Goal: Book appointment/travel/reservation

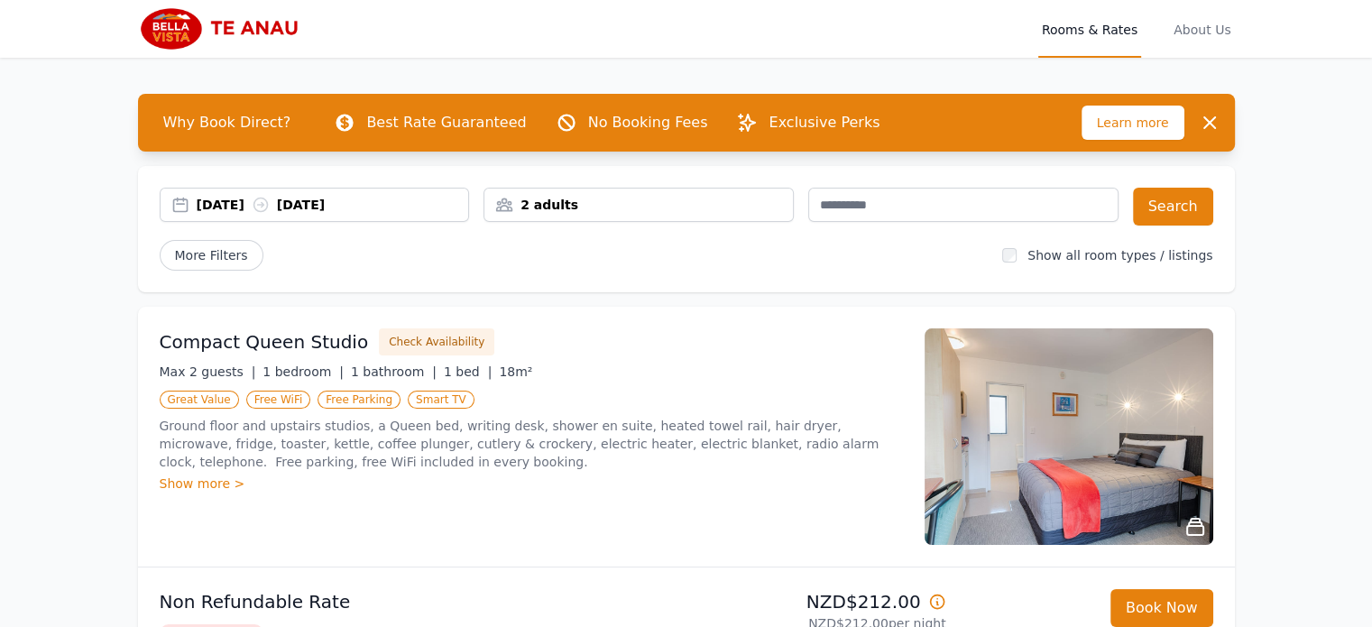
click at [261, 201] on div "[DATE] [DATE]" at bounding box center [333, 205] width 272 height 18
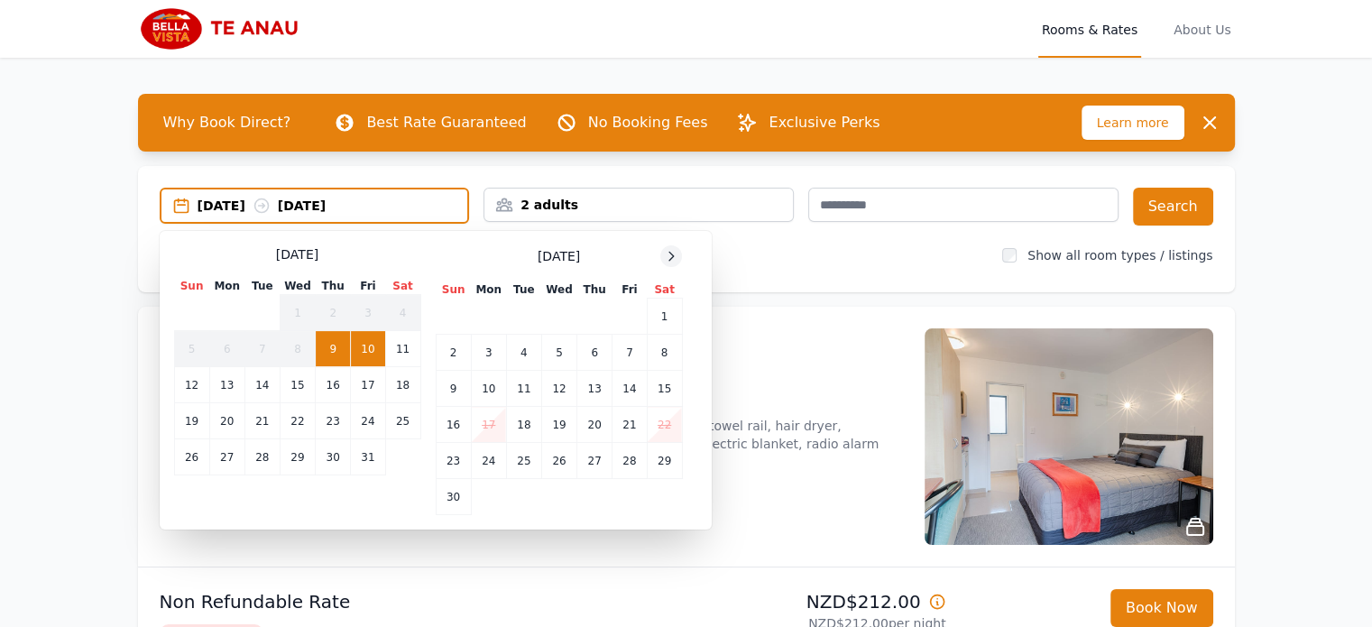
click at [668, 260] on icon at bounding box center [671, 256] width 14 height 14
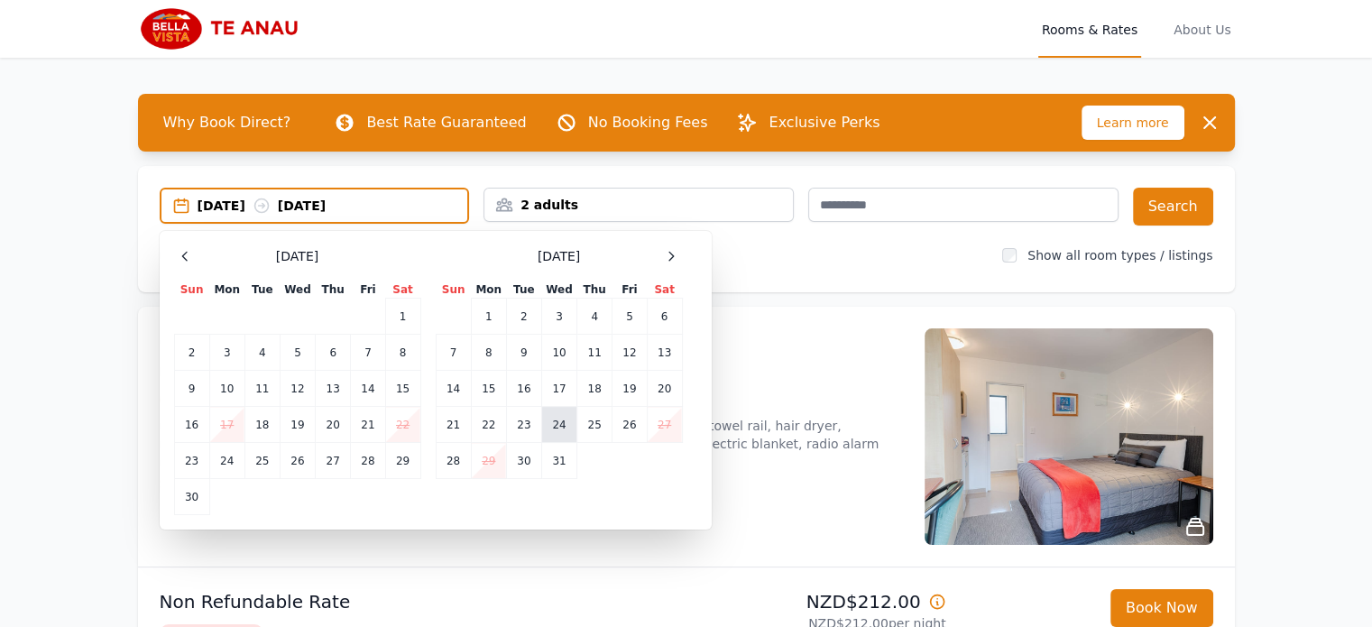
click at [572, 422] on td "24" at bounding box center [558, 425] width 35 height 36
click at [451, 458] on td "28" at bounding box center [453, 461] width 35 height 36
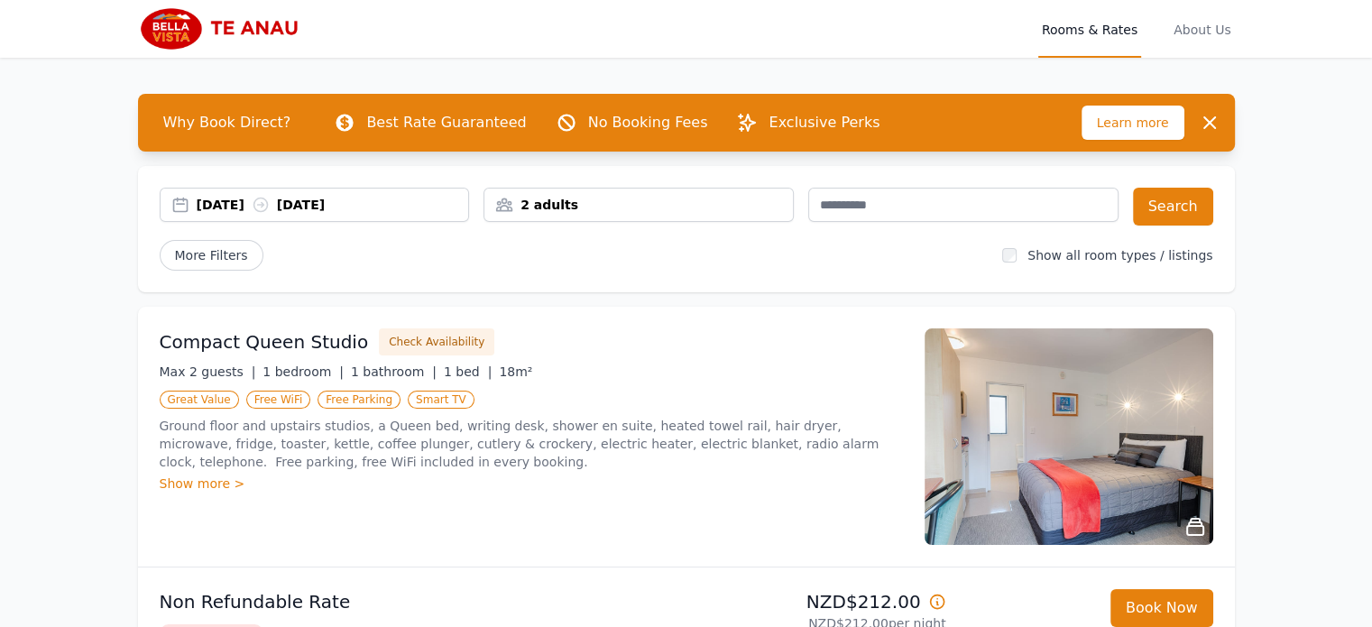
click at [1087, 255] on label "Show all room types / listings" at bounding box center [1120, 255] width 185 height 14
click at [1198, 210] on button "Search" at bounding box center [1173, 207] width 80 height 38
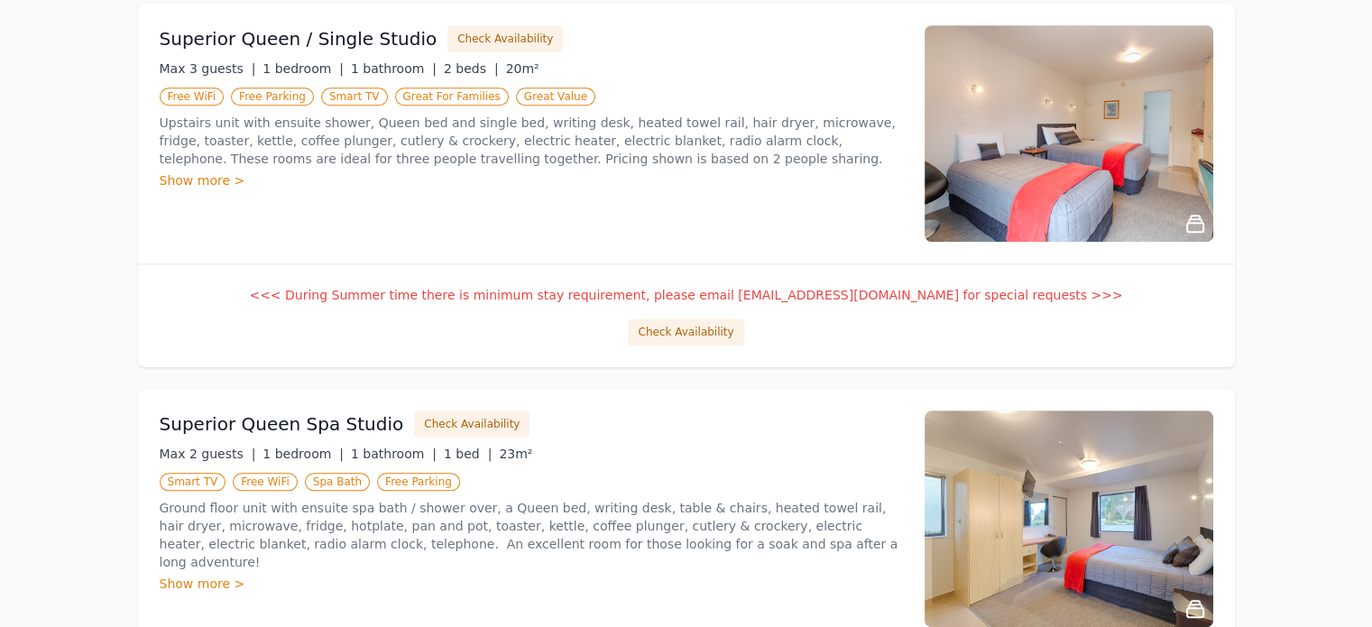
scroll to position [1654, 0]
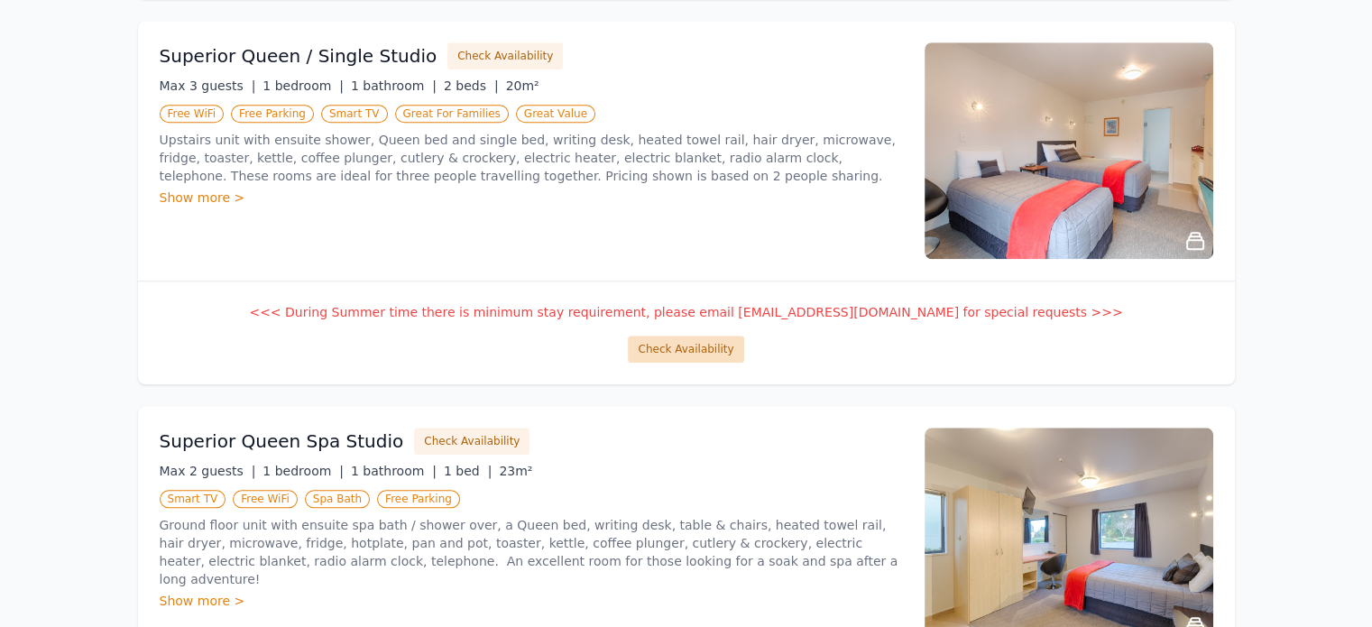
click at [705, 347] on button "Check Availability" at bounding box center [685, 349] width 115 height 27
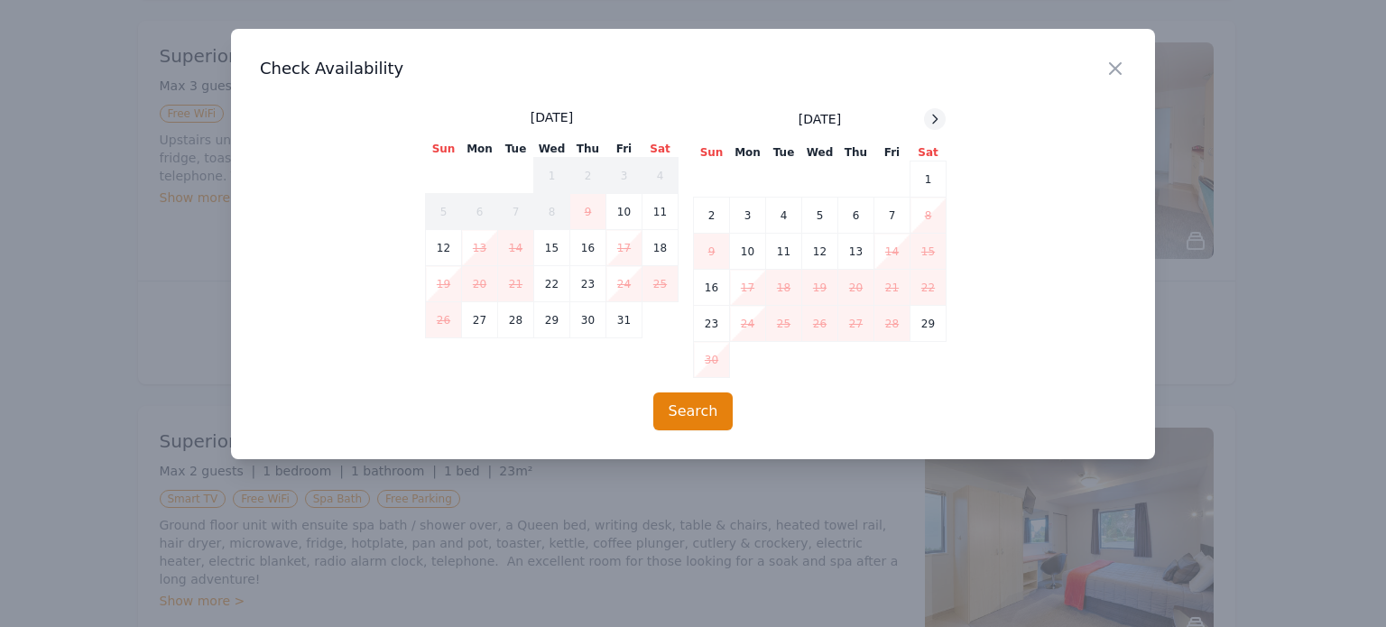
click at [928, 115] on icon at bounding box center [934, 119] width 14 height 14
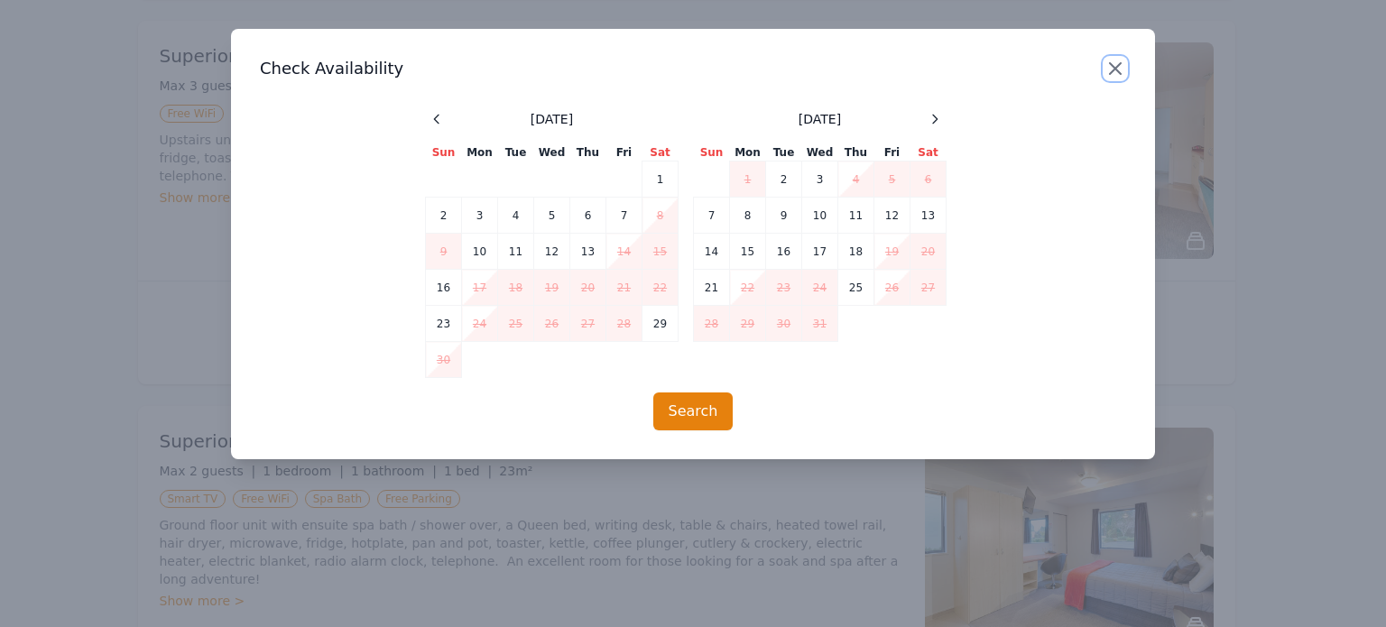
click at [1118, 71] on icon "button" at bounding box center [1115, 68] width 11 height 11
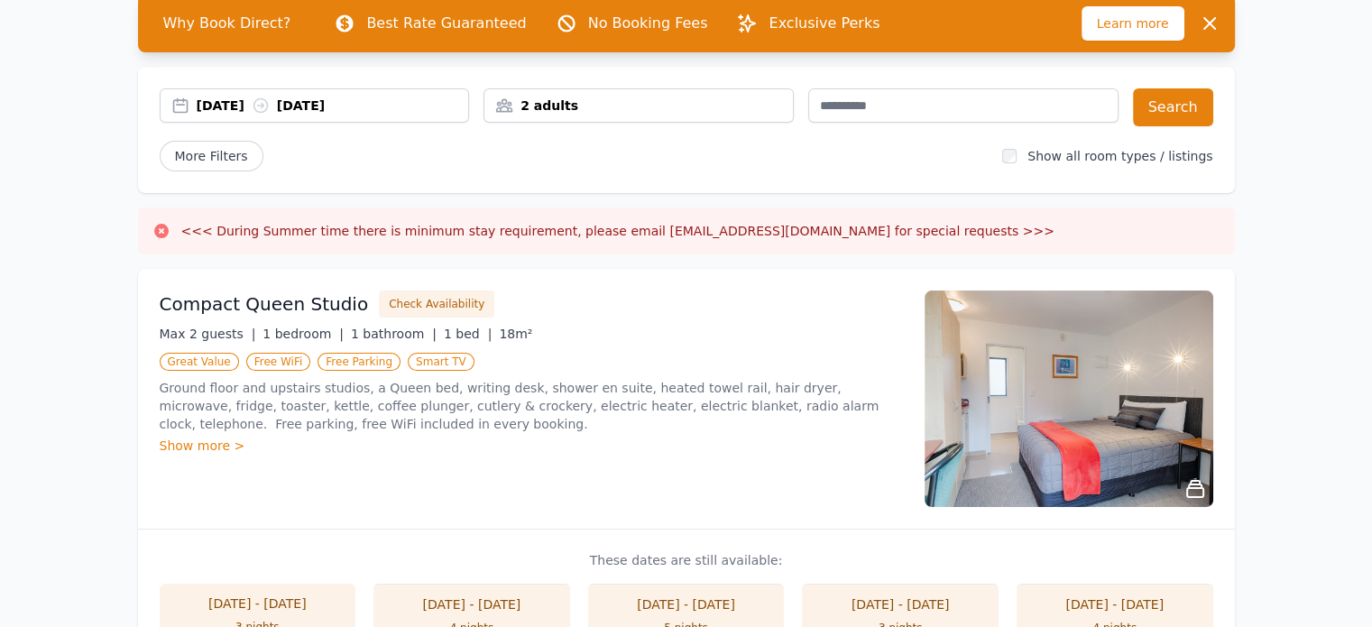
scroll to position [0, 0]
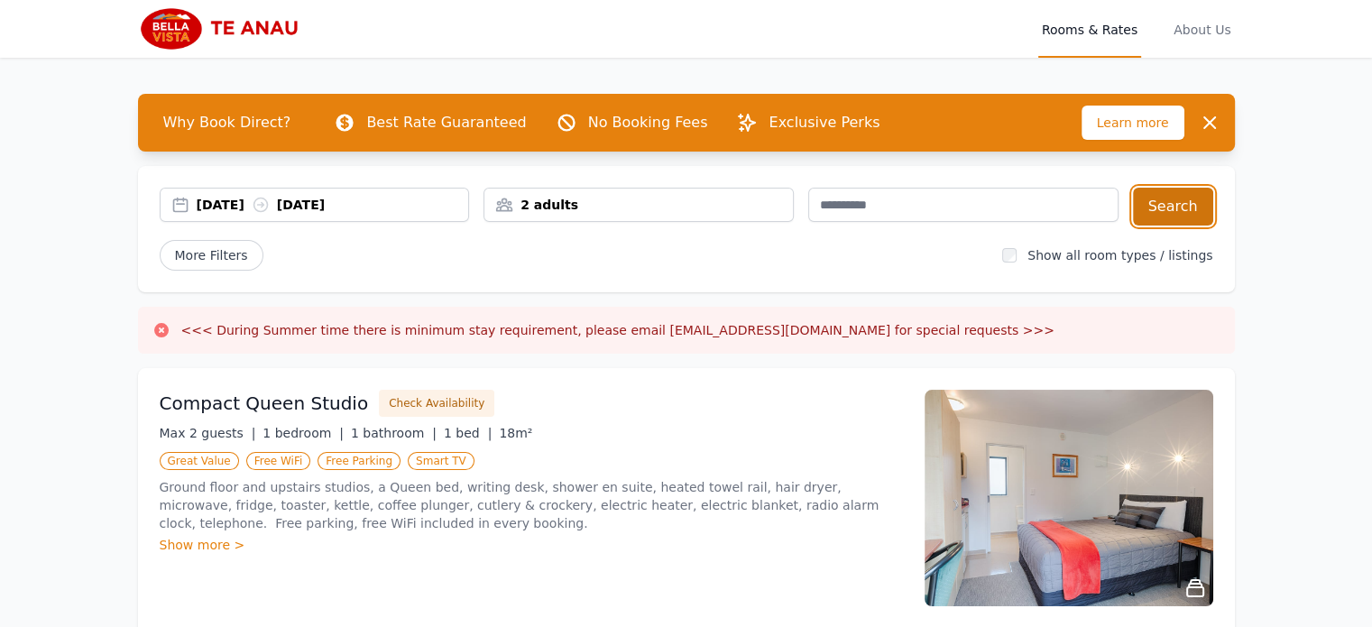
click at [1180, 214] on button "Search" at bounding box center [1173, 207] width 80 height 38
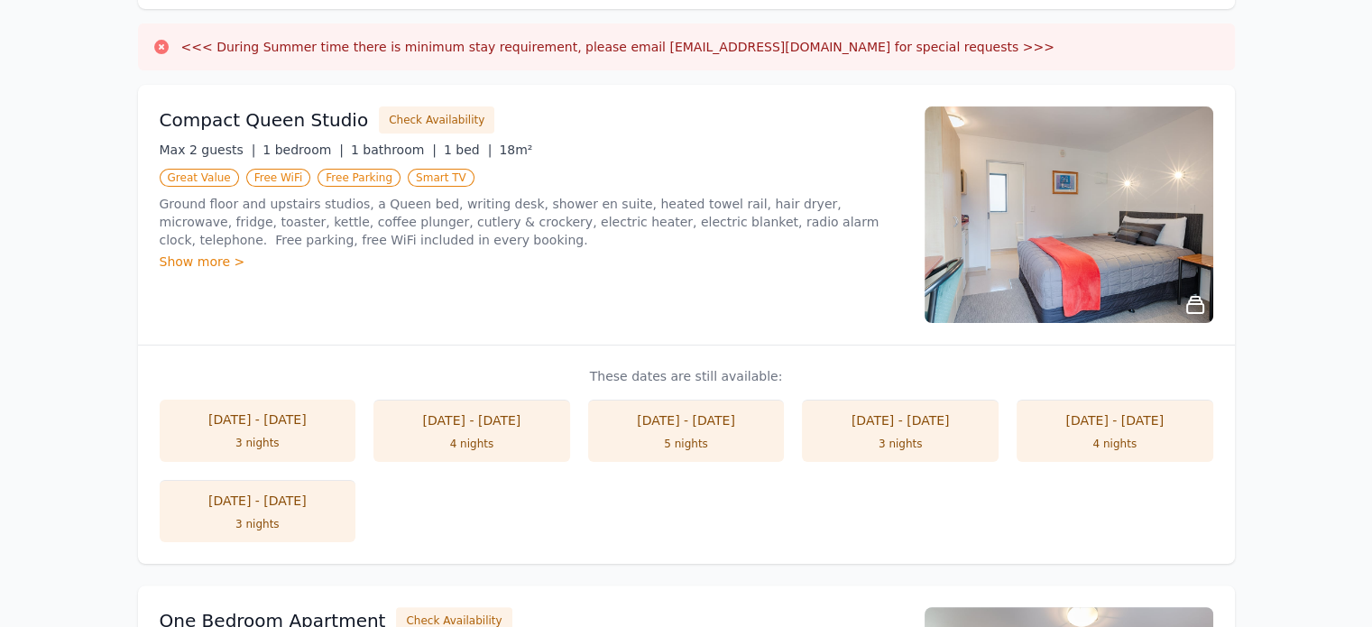
scroll to position [300, 0]
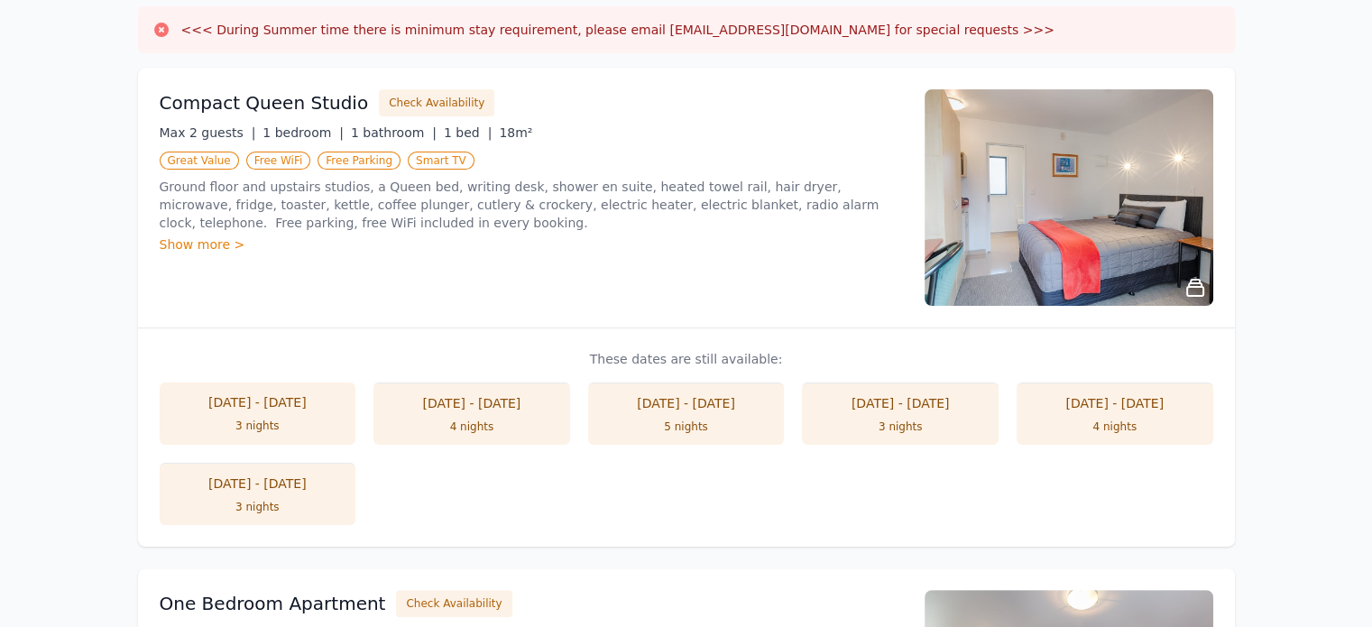
click at [1078, 416] on li "[DATE] - [DATE] 4 nights" at bounding box center [1115, 413] width 197 height 62
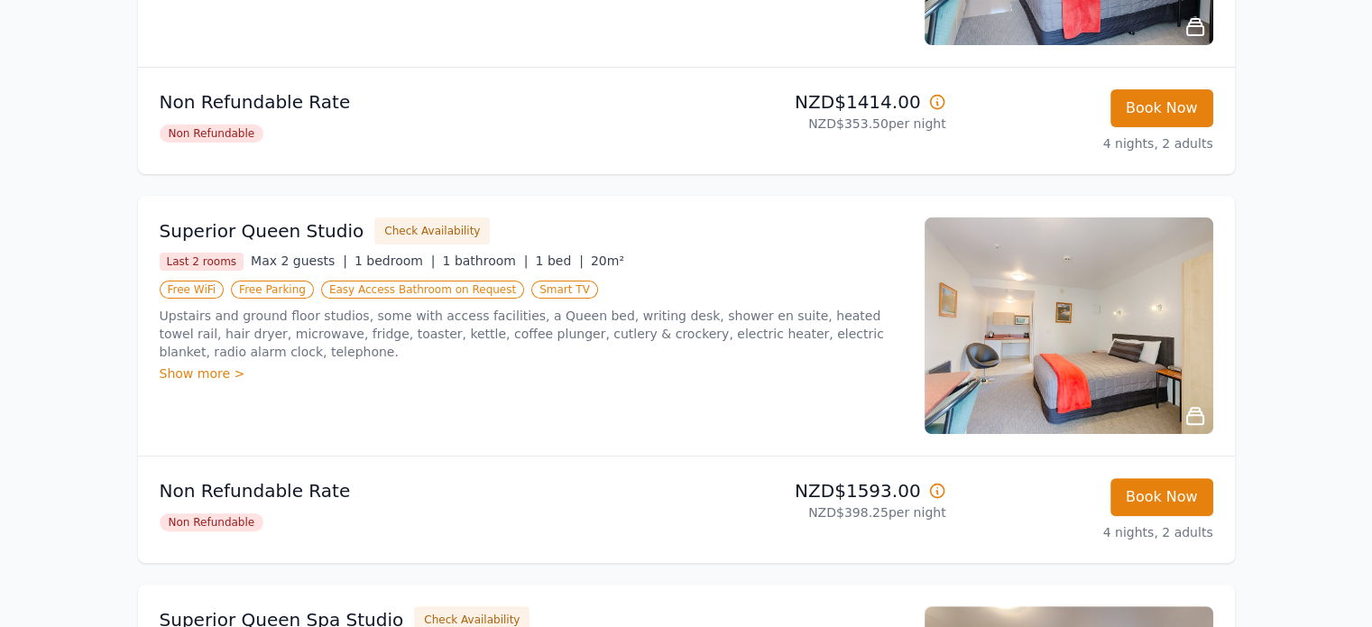
scroll to position [601, 0]
